Goal: Find specific page/section: Find specific page/section

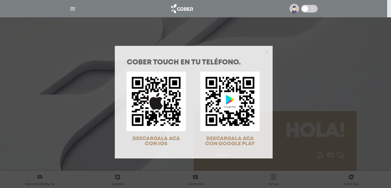
click at [267, 50] on div at bounding box center [194, 51] width 158 height 10
click at [265, 52] on polygon "Close" at bounding box center [267, 52] width 4 height 4
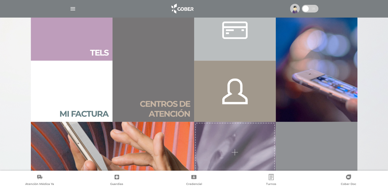
scroll to position [357, 0]
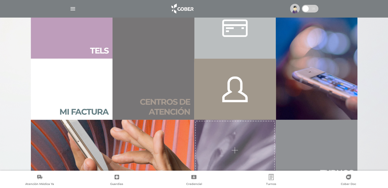
click at [173, 101] on h2 "Centros de atención" at bounding box center [152, 107] width 73 height 20
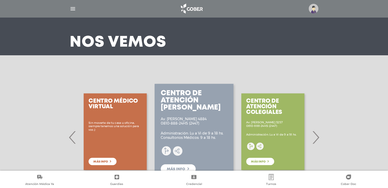
scroll to position [51, 0]
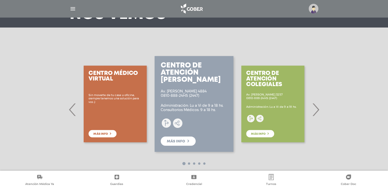
click at [315, 109] on span "›" at bounding box center [315, 110] width 10 height 28
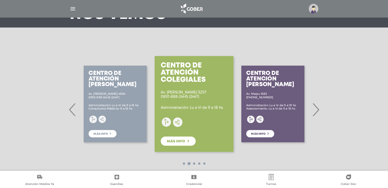
click at [315, 109] on span "›" at bounding box center [315, 110] width 10 height 28
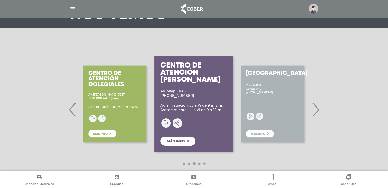
click at [315, 109] on span "›" at bounding box center [315, 110] width 10 height 28
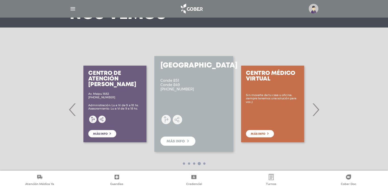
click at [315, 109] on span "›" at bounding box center [315, 110] width 10 height 28
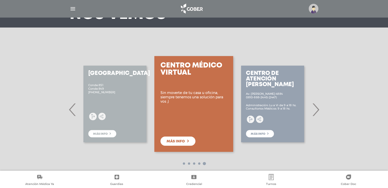
click at [315, 109] on span "›" at bounding box center [315, 110] width 10 height 28
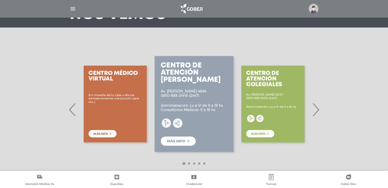
scroll to position [0, 0]
